Goal: Task Accomplishment & Management: Use online tool/utility

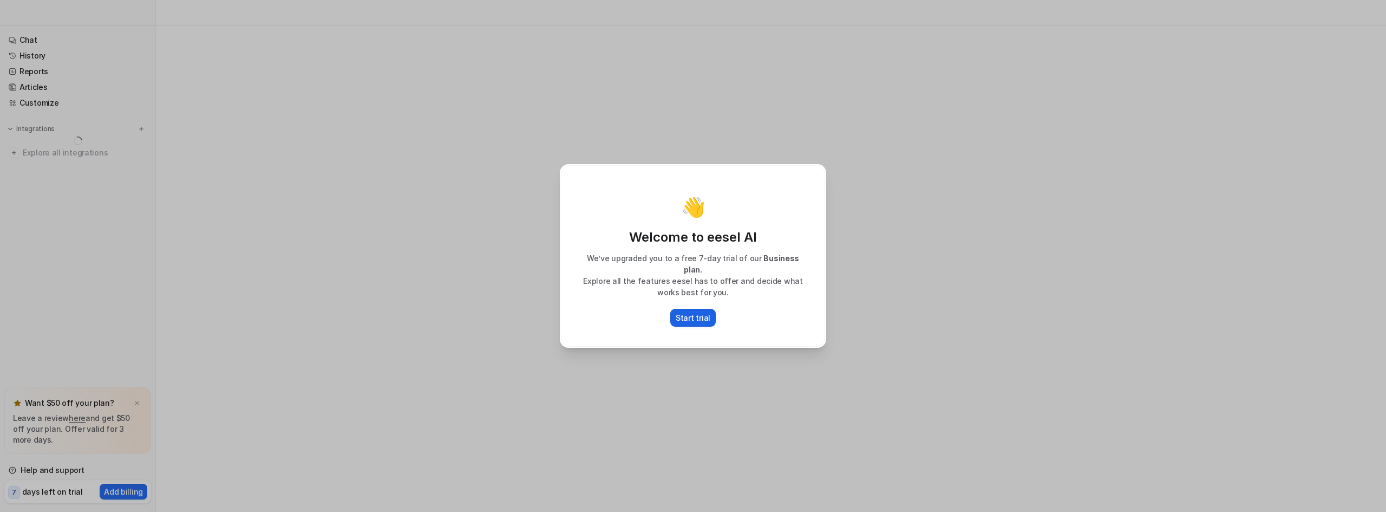
click at [696, 312] on p "Start trial" at bounding box center [693, 317] width 35 height 11
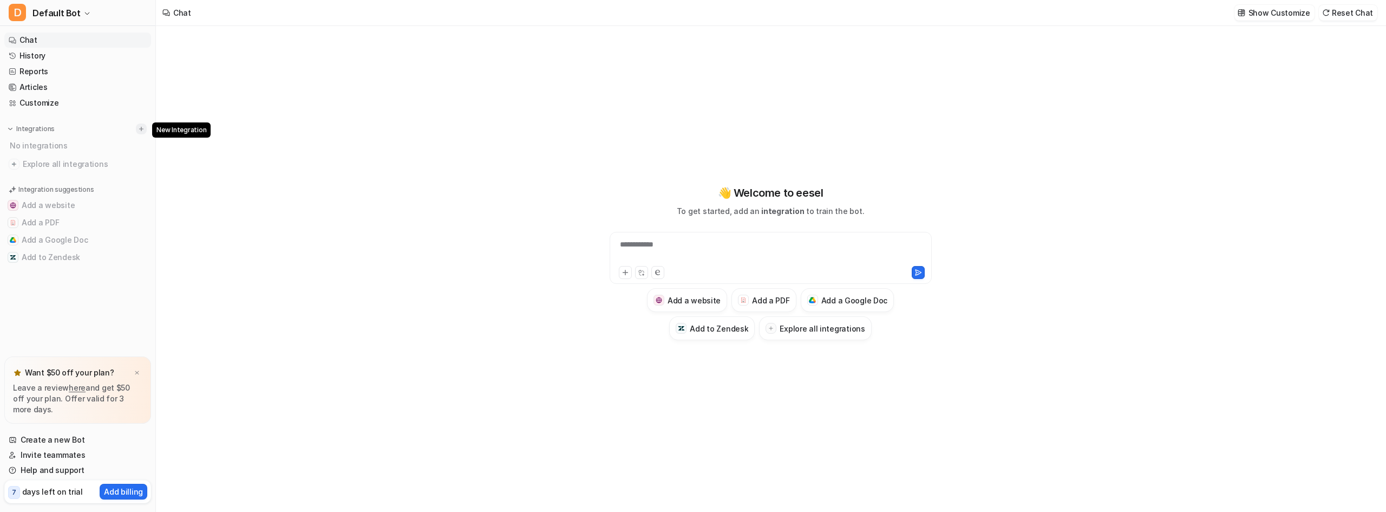
click at [143, 127] on img at bounding box center [142, 129] width 8 height 8
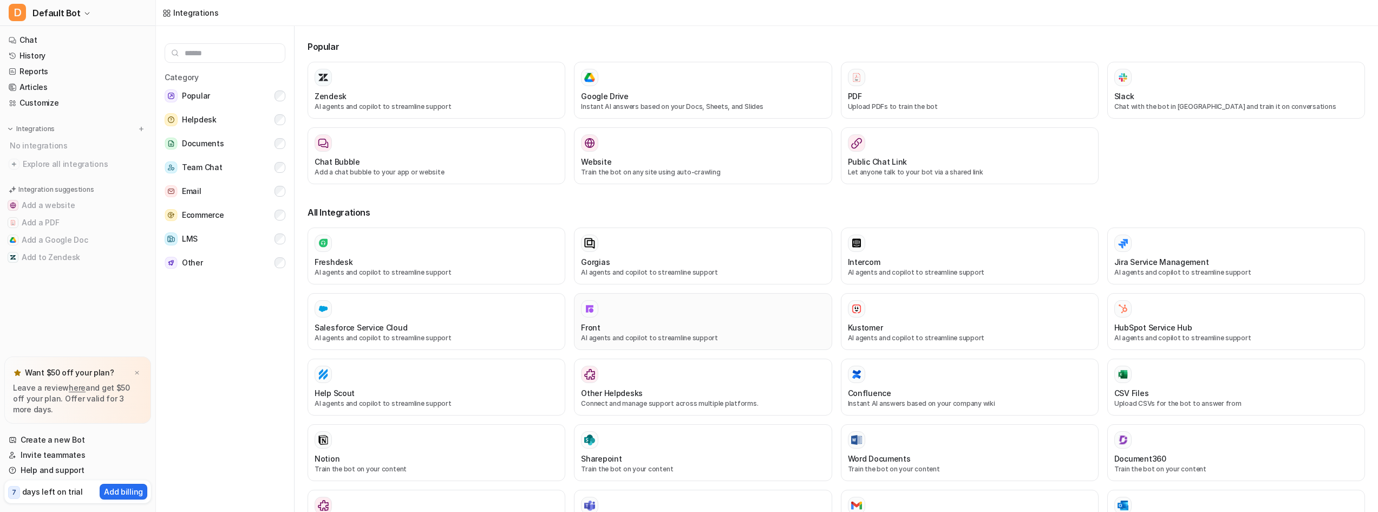
click at [685, 319] on div "Front AI agents and copilot to streamline support" at bounding box center [703, 321] width 244 height 43
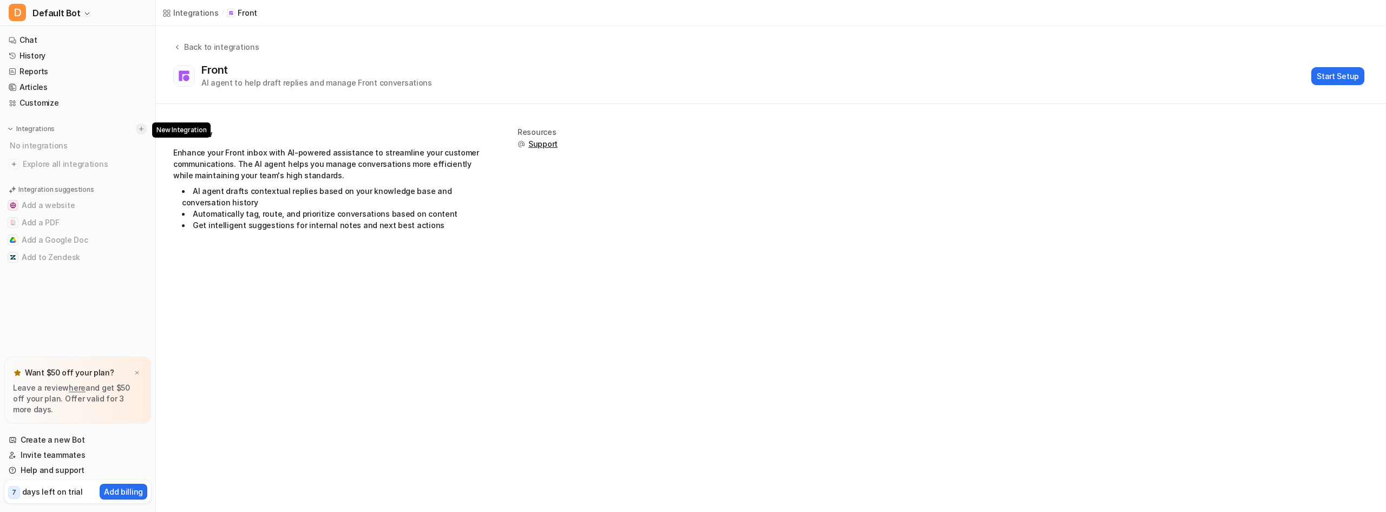
click at [142, 128] on img at bounding box center [142, 129] width 8 height 8
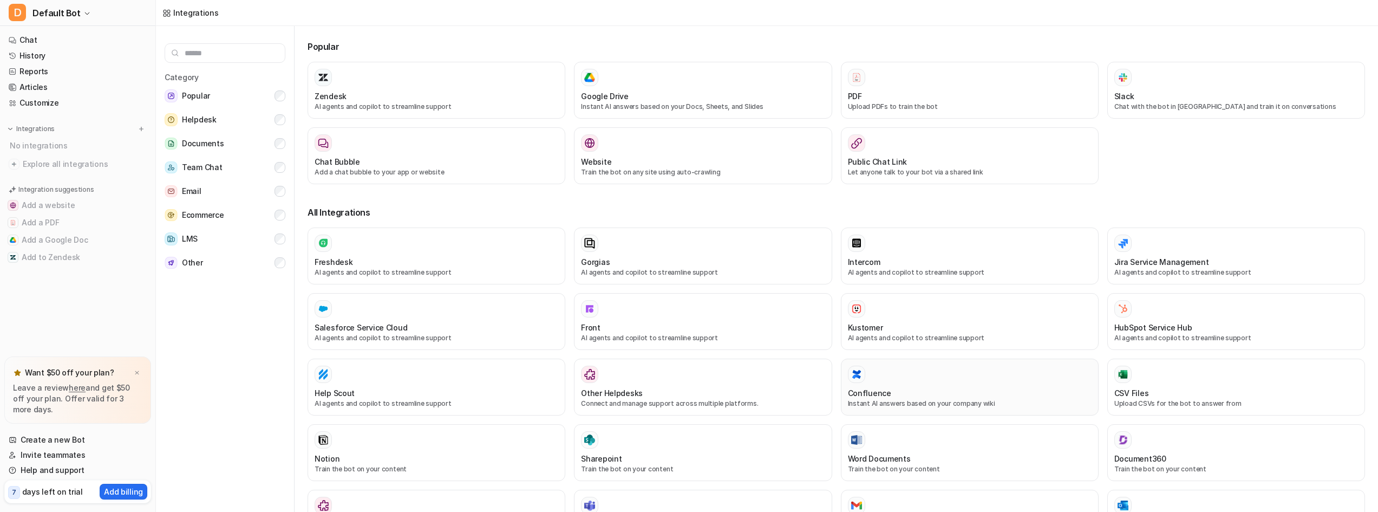
click at [925, 387] on div "Confluence Instant AI answers based on your company wiki" at bounding box center [970, 386] width 244 height 43
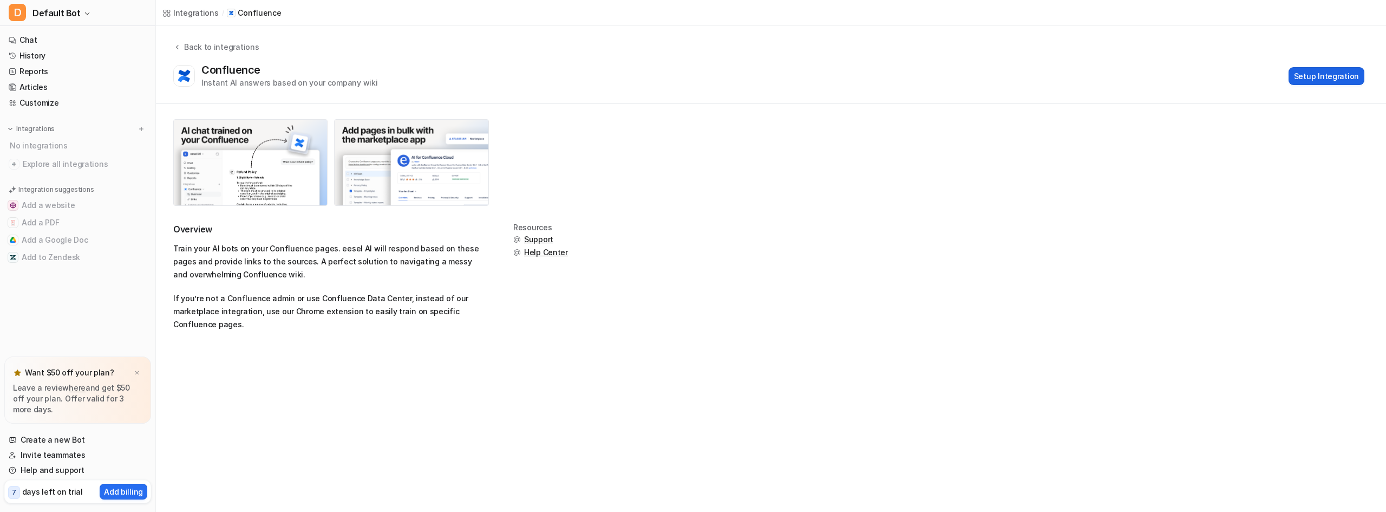
click at [1306, 75] on button "Setup Integration" at bounding box center [1327, 76] width 76 height 18
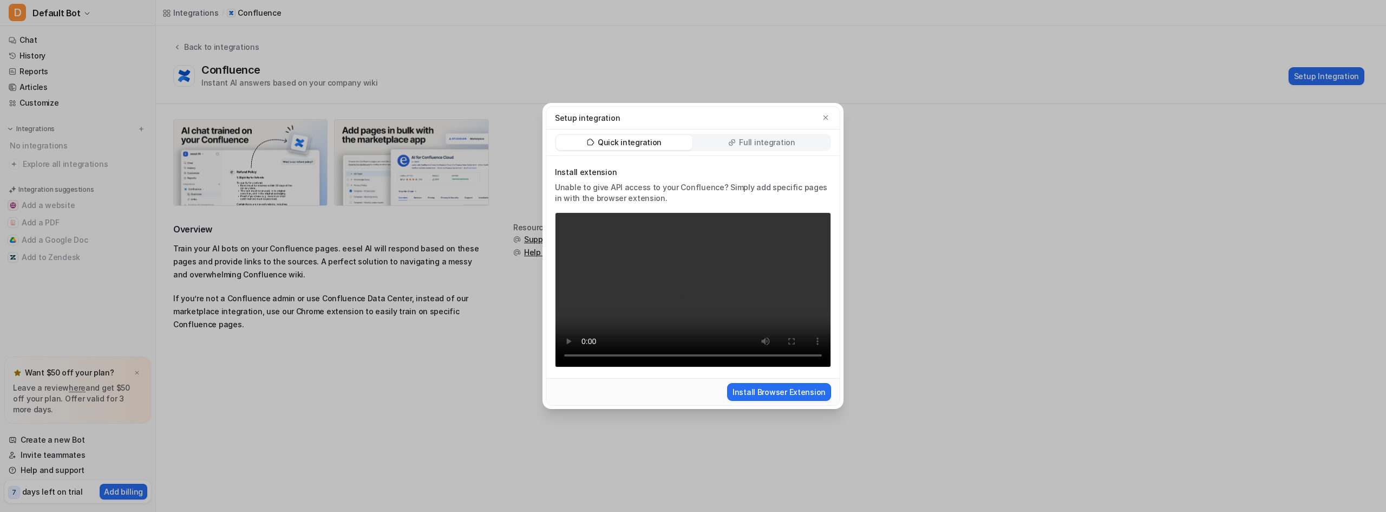
click at [878, 293] on div "Setup integration Quick integration Full integration Install extension Unable t…" at bounding box center [693, 256] width 1386 height 512
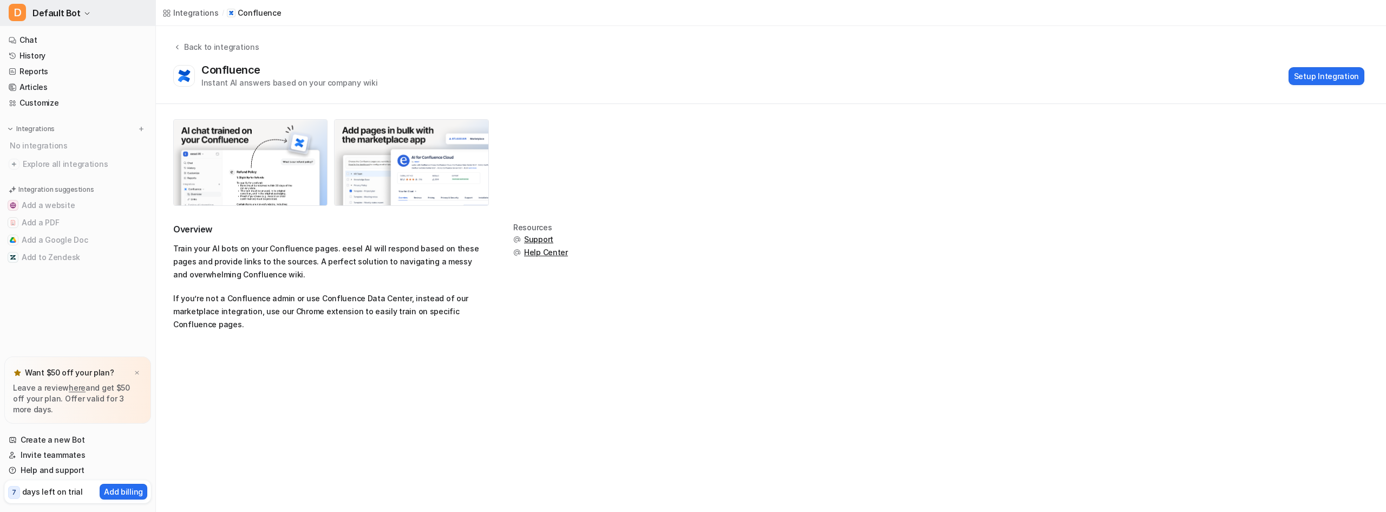
click at [73, 14] on span "Default Bot" at bounding box center [56, 12] width 48 height 15
click at [821, 184] on div "D Default Bot D Default Bot Create a new bot Settings Sign out Chat History Rep…" at bounding box center [693, 256] width 1386 height 512
drag, startPoint x: 335, startPoint y: 312, endPoint x: 450, endPoint y: 312, distance: 114.8
click at [448, 312] on p "If you’re not a Confluence admin or use Confluence Data Center, instead of our …" at bounding box center [330, 311] width 314 height 39
click at [457, 311] on p "If you’re not a Confluence admin or use Confluence Data Center, instead of our …" at bounding box center [330, 311] width 314 height 39
